Goal: Task Accomplishment & Management: Manage account settings

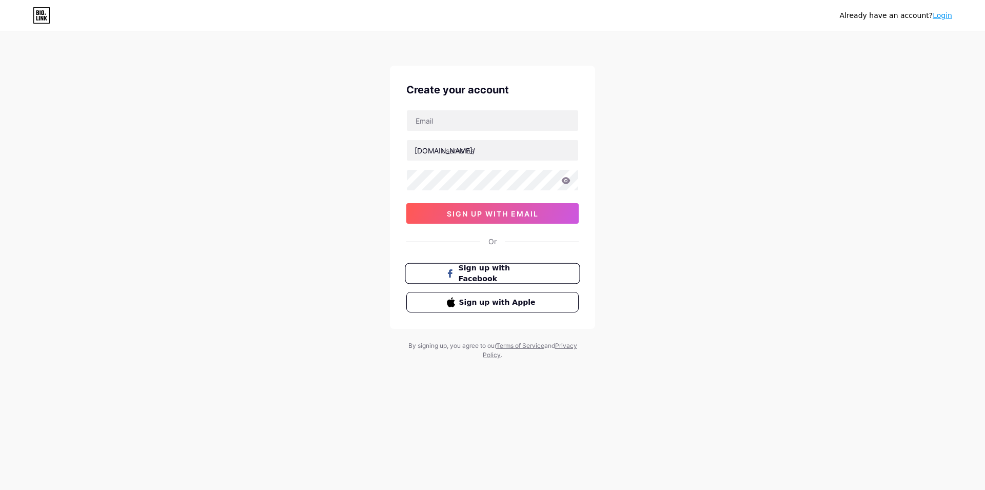
click at [432, 272] on button "Sign up with Facebook" at bounding box center [492, 273] width 175 height 21
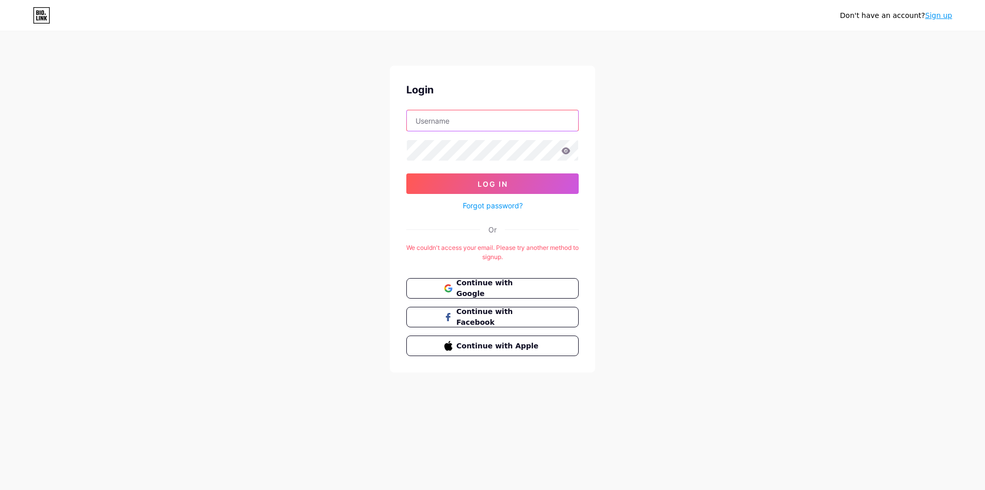
click at [463, 124] on input "text" at bounding box center [492, 120] width 171 height 21
type input "Aeysha"
click at [406, 173] on button "Log In" at bounding box center [492, 183] width 172 height 21
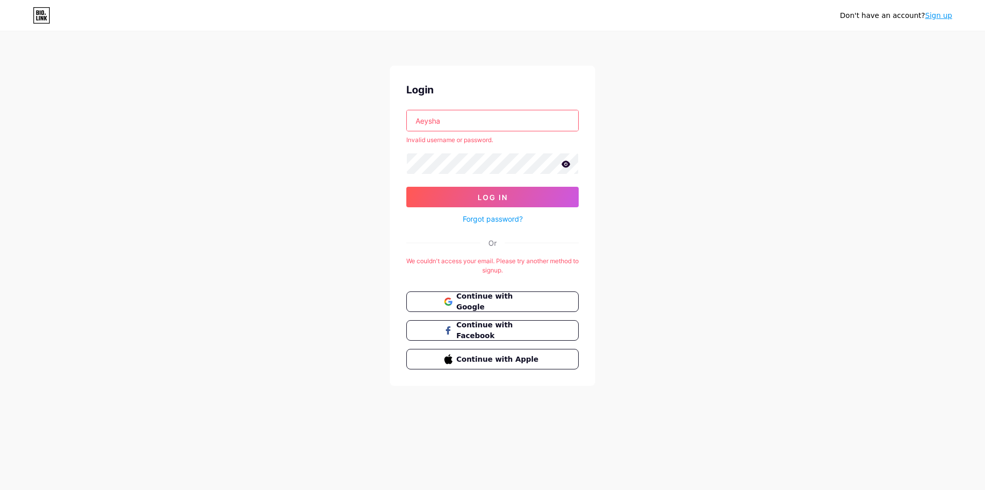
click at [566, 164] on icon at bounding box center [566, 164] width 9 height 7
click at [565, 163] on icon at bounding box center [565, 164] width 10 height 10
click at [547, 194] on button "Log In" at bounding box center [492, 197] width 172 height 21
click at [500, 124] on input "Aeysha" at bounding box center [492, 120] width 171 height 21
click at [454, 117] on input "Aeysha" at bounding box center [492, 120] width 171 height 21
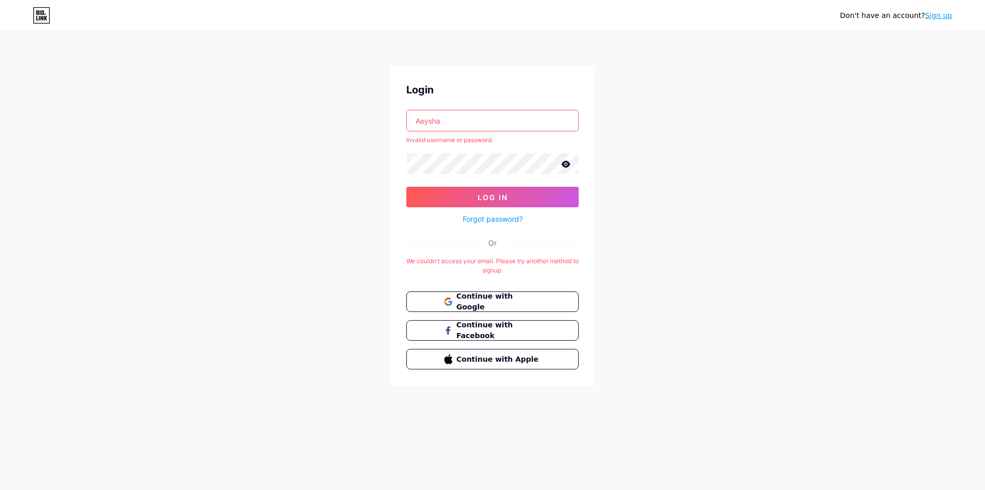
click at [454, 118] on input "Aeysha" at bounding box center [492, 120] width 171 height 21
click at [454, 119] on input "Aeysha" at bounding box center [492, 120] width 171 height 21
drag, startPoint x: 449, startPoint y: 120, endPoint x: 406, endPoint y: 121, distance: 42.6
click at [407, 121] on input "Aeysha" at bounding box center [492, 120] width 171 height 21
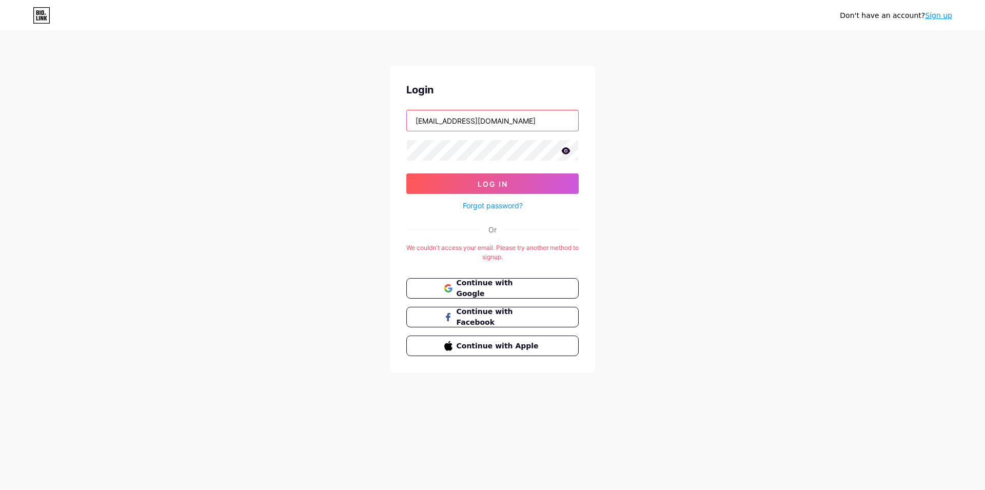
type input "[EMAIL_ADDRESS][DOMAIN_NAME]"
click at [406, 173] on button "Log In" at bounding box center [492, 183] width 172 height 21
